Goal: Check status: Check status

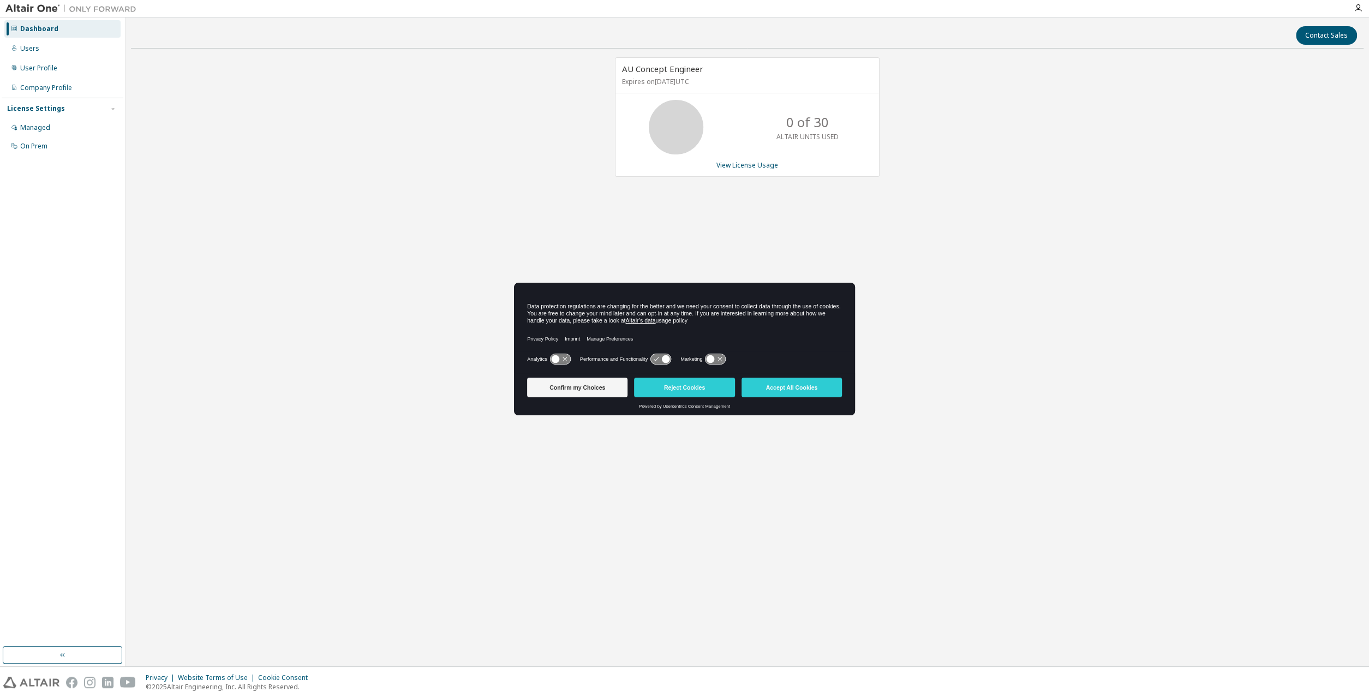
click at [575, 388] on button "Confirm my Choices" at bounding box center [577, 388] width 100 height 20
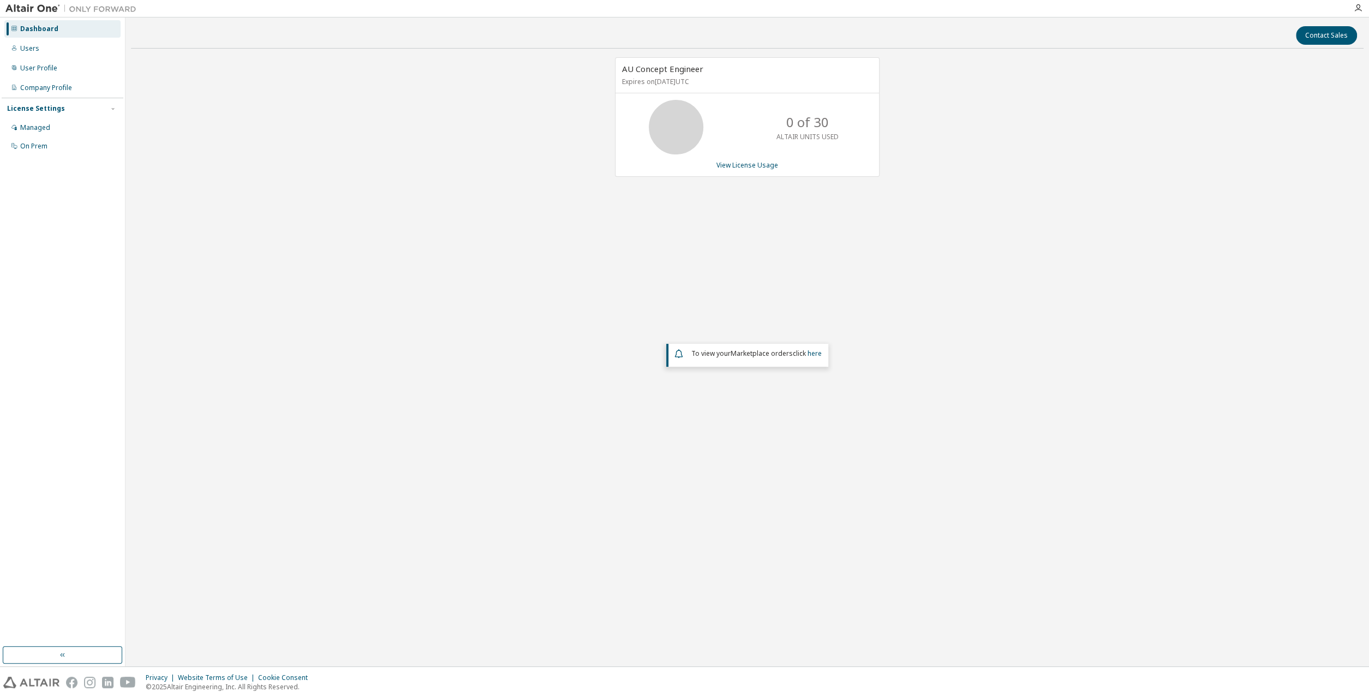
drag, startPoint x: 867, startPoint y: 102, endPoint x: 831, endPoint y: 124, distance: 42.1
click at [864, 104] on div "0 of 30 ALTAIR UNITS USED" at bounding box center [748, 127] width 264 height 55
click at [828, 127] on p "0 of 30" at bounding box center [807, 122] width 43 height 19
click at [819, 133] on p "ALTAIR UNITS USED" at bounding box center [808, 136] width 62 height 9
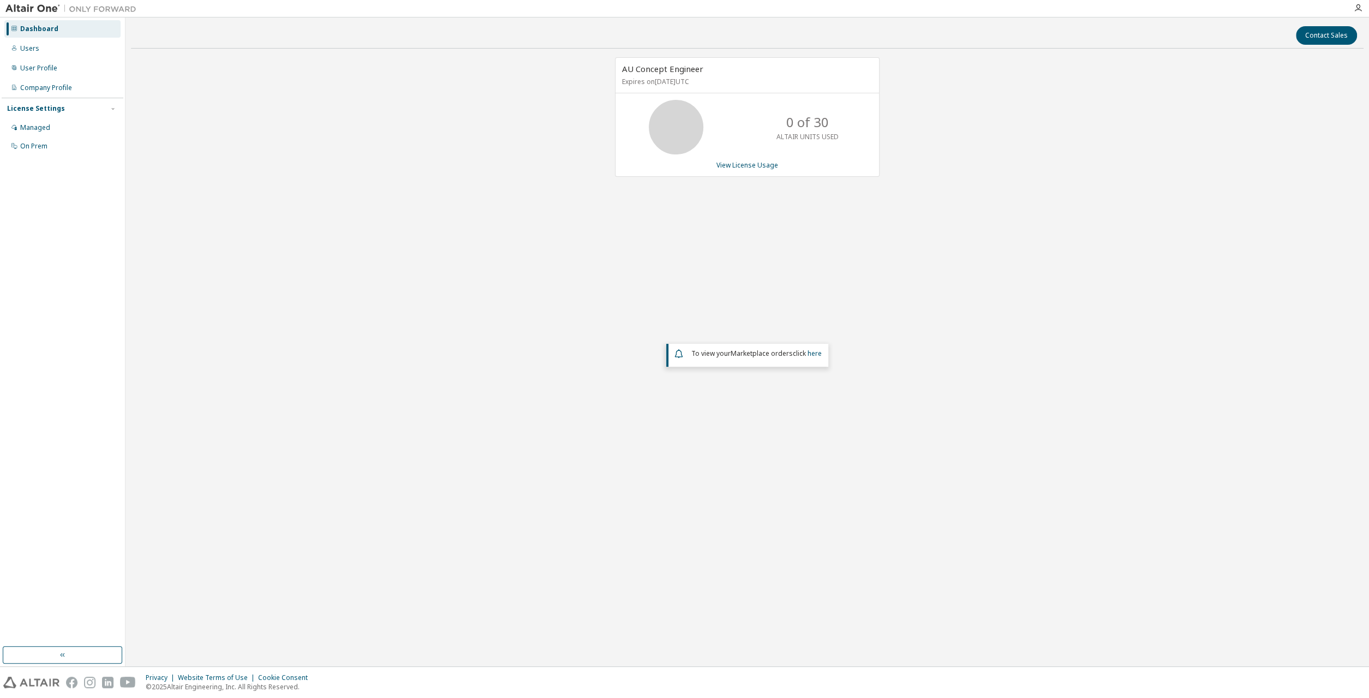
click at [819, 133] on p "ALTAIR UNITS USED" at bounding box center [808, 136] width 62 height 9
click at [831, 133] on p "ALTAIR UNITS USED" at bounding box center [808, 136] width 62 height 9
click at [747, 142] on div "0 of 30 ALTAIR UNITS USED" at bounding box center [748, 127] width 264 height 55
click at [746, 166] on link "View License Usage" at bounding box center [748, 164] width 62 height 9
click at [811, 355] on link "here" at bounding box center [815, 353] width 14 height 9
